Goal: Navigation & Orientation: Find specific page/section

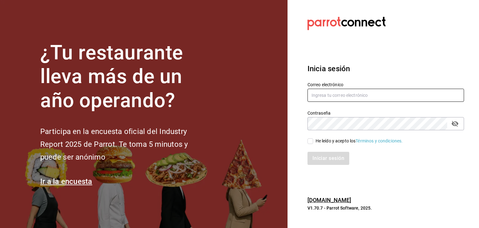
click at [407, 98] on input "text" at bounding box center [385, 95] width 156 height 13
type input "luna@enigmarooms.com.mx"
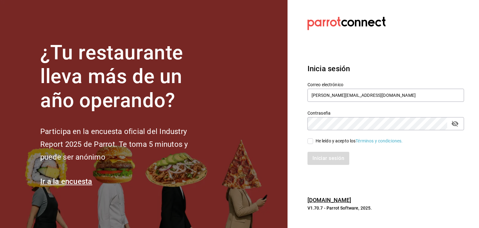
click at [312, 139] on input "He leído y acepto los Términos y condiciones." at bounding box center [310, 141] width 6 height 6
checkbox input "true"
click at [312, 164] on button "Iniciar sesión" at bounding box center [328, 157] width 42 height 13
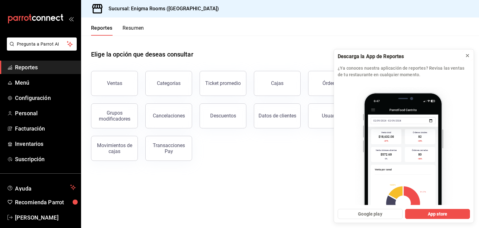
click at [466, 54] on icon at bounding box center [467, 55] width 2 height 2
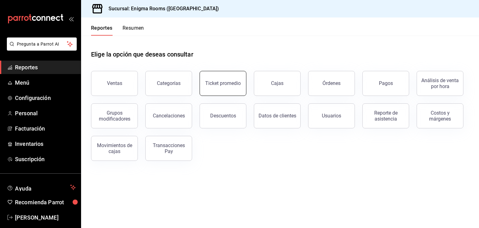
click at [223, 79] on button "Ticket promedio" at bounding box center [222, 83] width 47 height 25
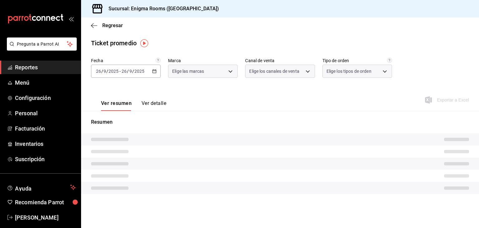
type input "726827d6-62d2-49a4-b0b9-2e035b31989b"
type input "PARROT,UBER_EATS,RAPPI,DIDI_FOOD,ONLINE"
type input "d682525b-bba3-447a-88a8-b64809c58cd7,EXTERNAL"
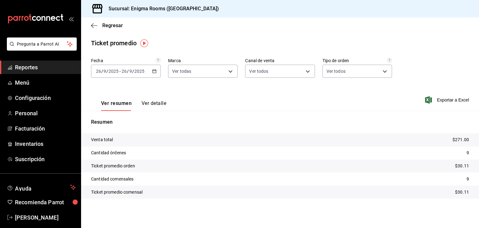
click at [105, 20] on div "Regresar" at bounding box center [280, 25] width 398 height 16
click at [105, 24] on span "Regresar" at bounding box center [112, 25] width 21 height 6
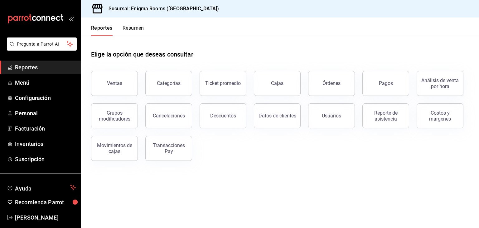
click at [242, 162] on div "Elige la opción que deseas consultar Ventas Categorías Ticket promedio Cajas Ór…" at bounding box center [280, 103] width 398 height 135
click at [63, 84] on span "Menú" at bounding box center [45, 82] width 61 height 8
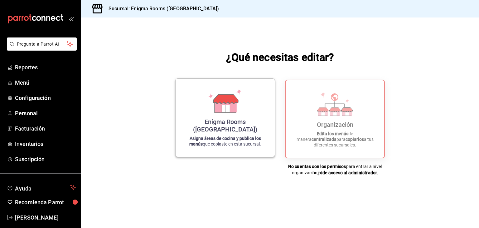
click at [240, 122] on div "Enigma Rooms ([GEOGRAPHIC_DATA]) Asigna áreas de cocina y publica los menús que…" at bounding box center [225, 118] width 84 height 68
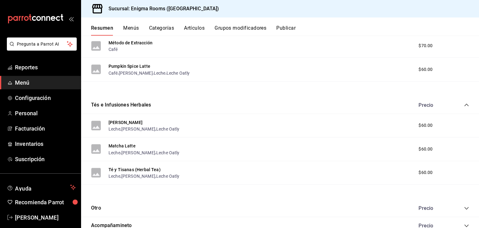
scroll to position [295, 0]
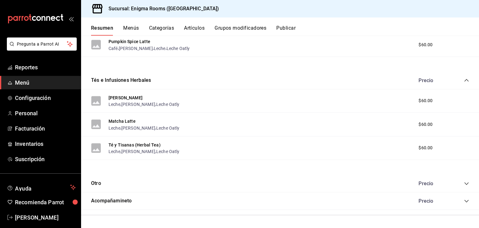
click at [15, 88] on link "Menú" at bounding box center [40, 82] width 81 height 13
click at [24, 79] on span "Menú" at bounding box center [45, 82] width 61 height 8
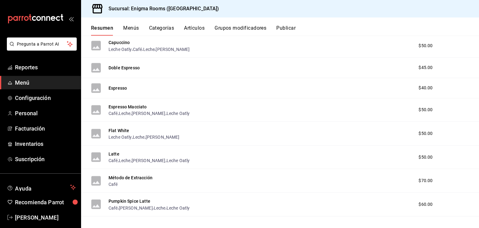
scroll to position [0, 0]
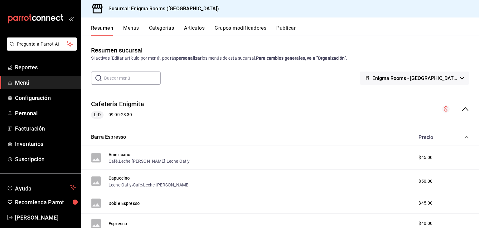
click at [46, 81] on span "Menú" at bounding box center [45, 82] width 61 height 8
click at [26, 68] on span "Reportes" at bounding box center [45, 67] width 61 height 8
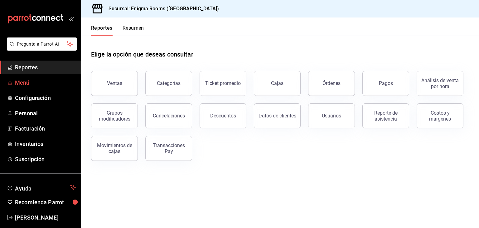
click at [22, 82] on span "Menú" at bounding box center [45, 82] width 61 height 8
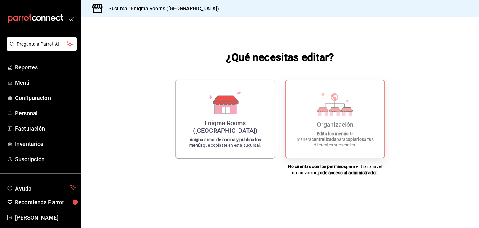
click at [357, 108] on div "Organización Edita los menús de manera centralizada para copiarlos a tus difere…" at bounding box center [335, 118] width 84 height 67
click at [322, 136] on strong "Edita los menús" at bounding box center [332, 133] width 31 height 5
click at [349, 111] on icon at bounding box center [335, 103] width 36 height 24
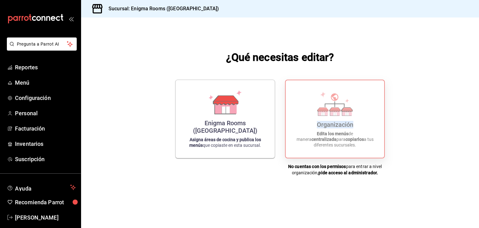
click at [349, 111] on icon at bounding box center [335, 103] width 36 height 24
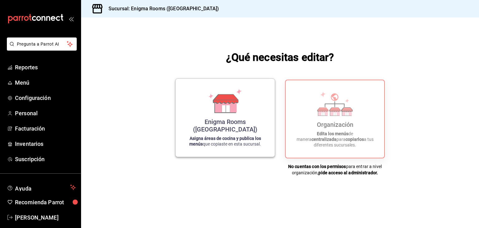
click at [261, 101] on div "Enigma Rooms ([GEOGRAPHIC_DATA]) Asigna áreas de cocina y publica los menús que…" at bounding box center [225, 118] width 84 height 68
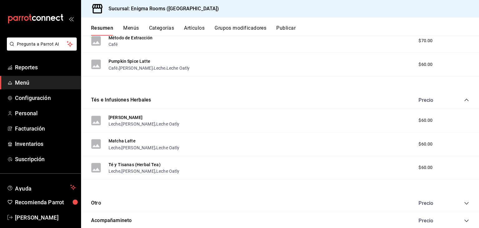
scroll to position [295, 0]
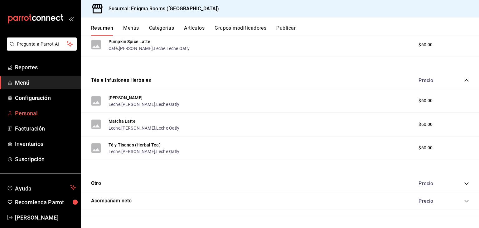
click at [31, 117] on span "Personal" at bounding box center [45, 113] width 61 height 8
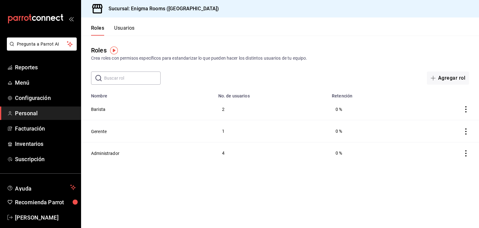
click at [466, 151] on icon "actions" at bounding box center [465, 153] width 1 height 6
click at [398, 199] on div at bounding box center [239, 114] width 479 height 228
click at [35, 129] on span "Facturación" at bounding box center [45, 128] width 61 height 8
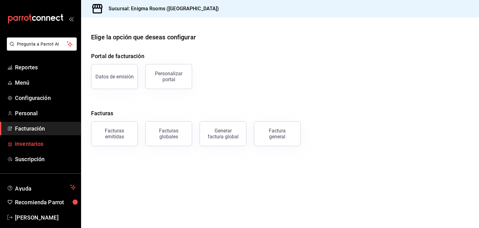
click at [46, 144] on span "Inventarios" at bounding box center [45, 143] width 61 height 8
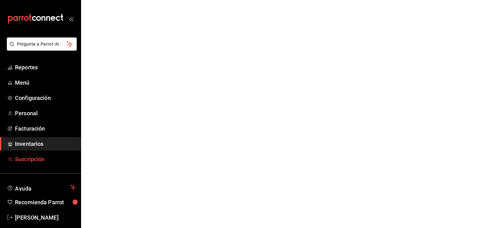
scroll to position [7, 0]
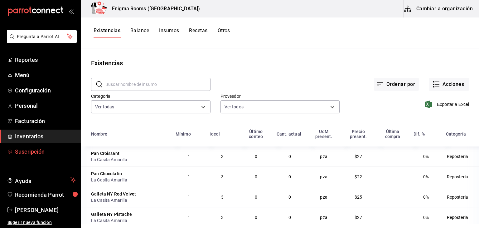
click at [56, 152] on span "Suscripción" at bounding box center [45, 151] width 61 height 8
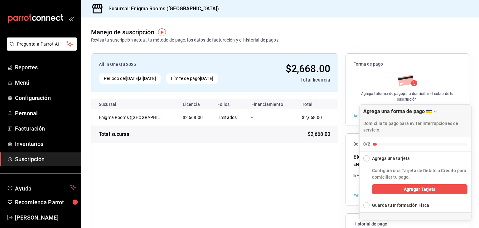
click at [323, 164] on div "All in One QS 2025 Periodo del 10 jul 2025 al 10 oct 2025 Límite de pago 10 oct…" at bounding box center [214, 169] width 247 height 232
click at [324, 201] on div "All in One QS 2025 Periodo del 10 jul 2025 al 10 oct 2025 Límite de pago 10 oct…" at bounding box center [214, 169] width 247 height 232
click at [38, 141] on span "Inventarios" at bounding box center [45, 143] width 61 height 8
